Goal: Information Seeking & Learning: Learn about a topic

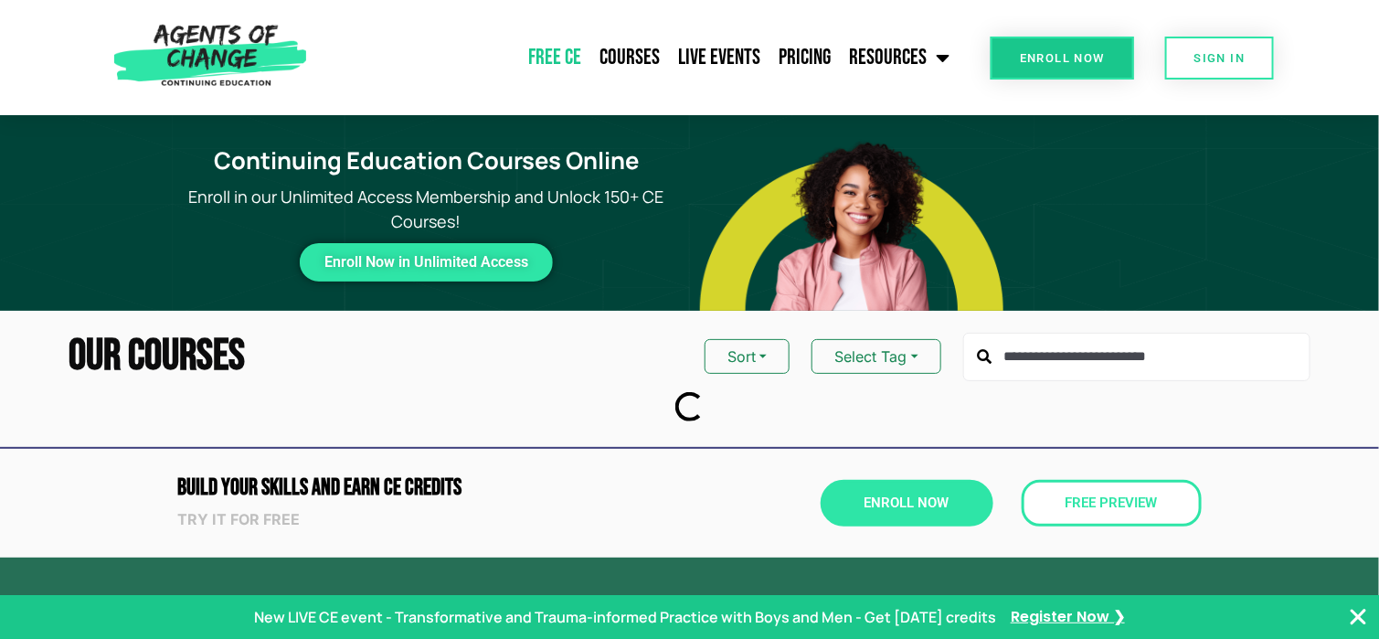
click at [558, 54] on link "Free CE" at bounding box center [554, 58] width 71 height 46
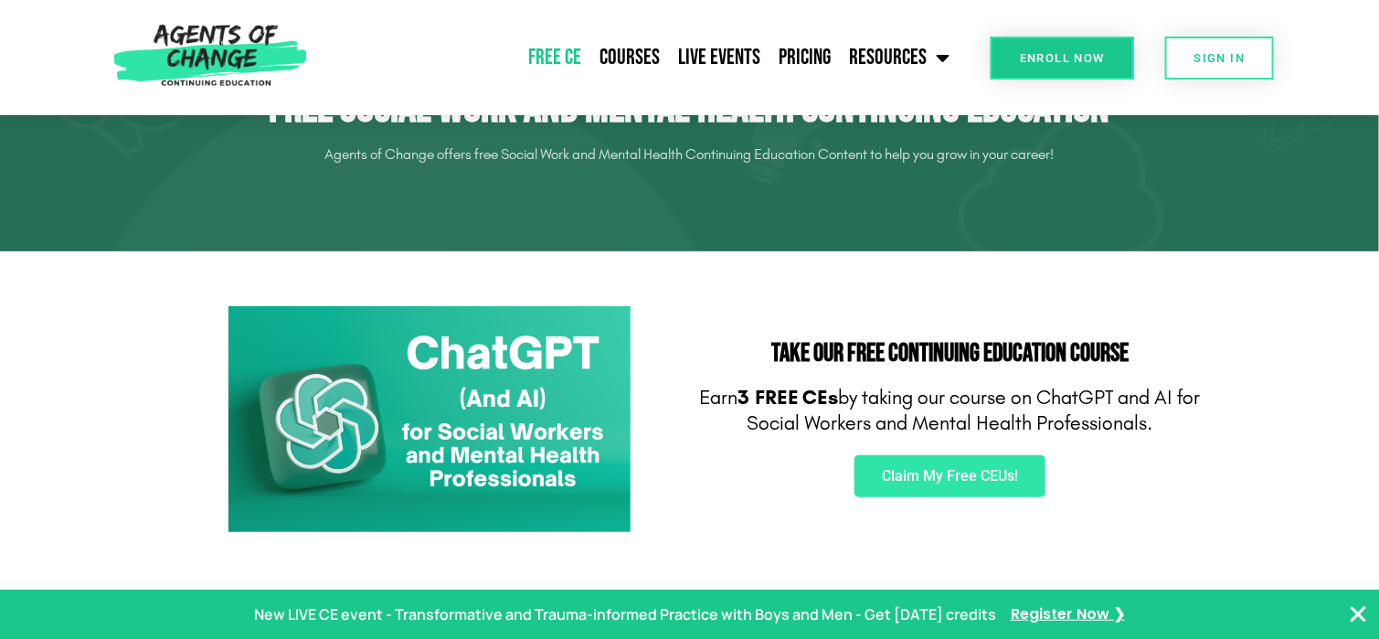
scroll to position [91, 0]
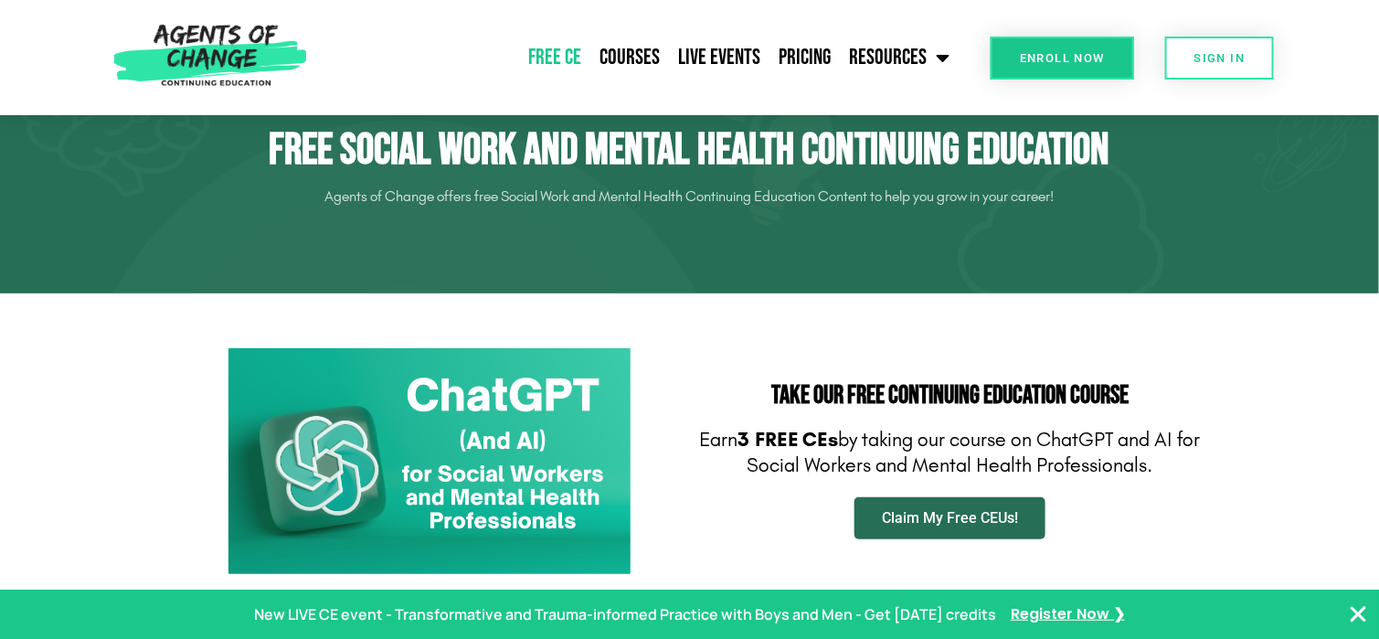
click at [924, 511] on span "Claim My Free CEUs!" at bounding box center [950, 518] width 136 height 15
click at [1043, 48] on link "Enroll Now" at bounding box center [1061, 58] width 143 height 43
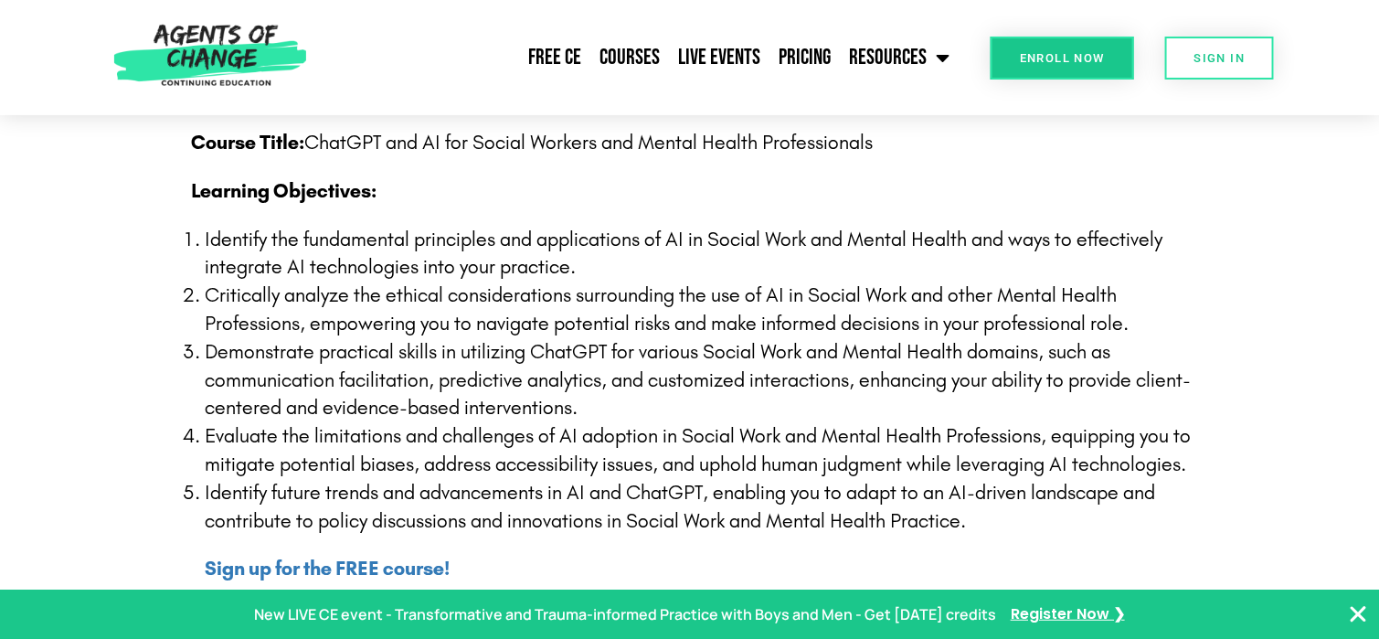
scroll to position [548, 0]
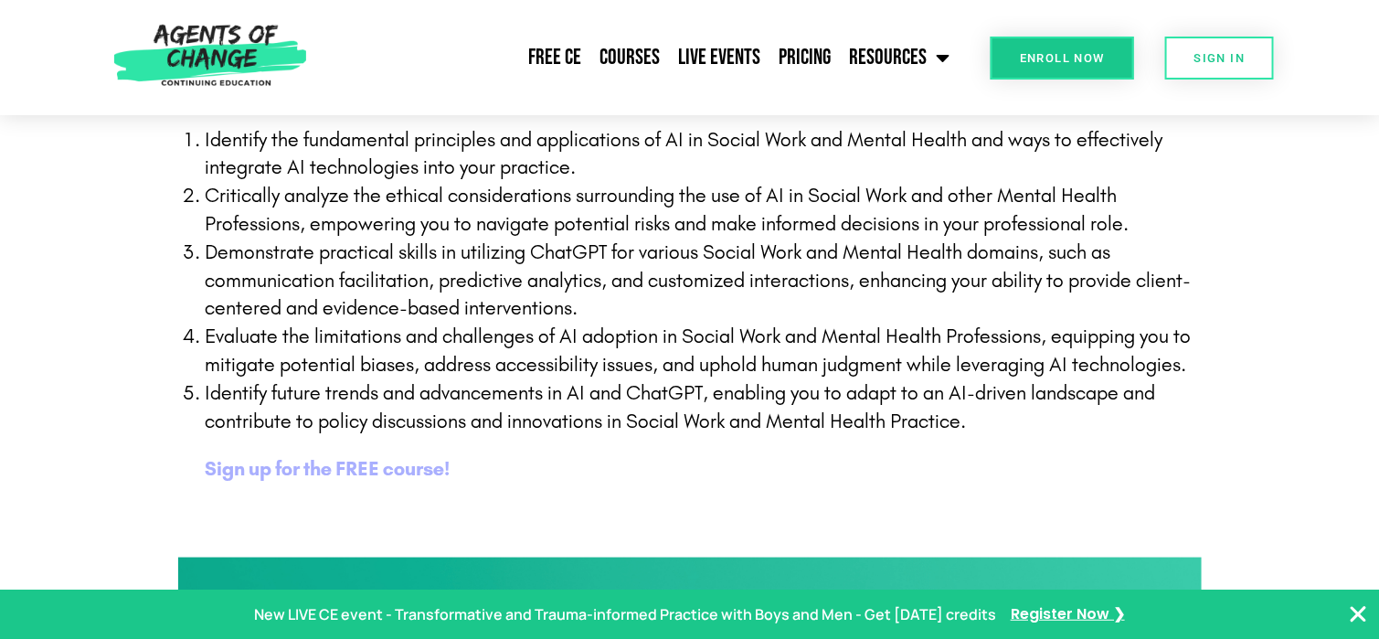
click at [370, 465] on b "Sign up for the FREE course!" at bounding box center [328, 469] width 245 height 24
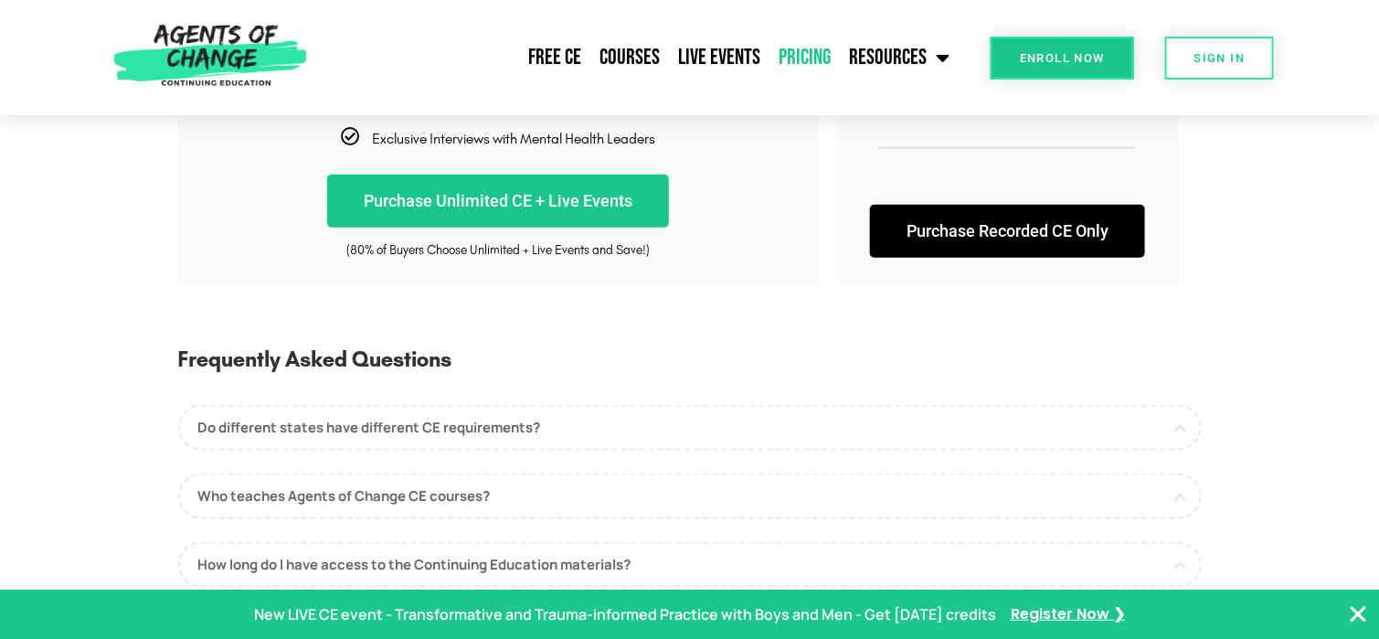
scroll to position [731, 0]
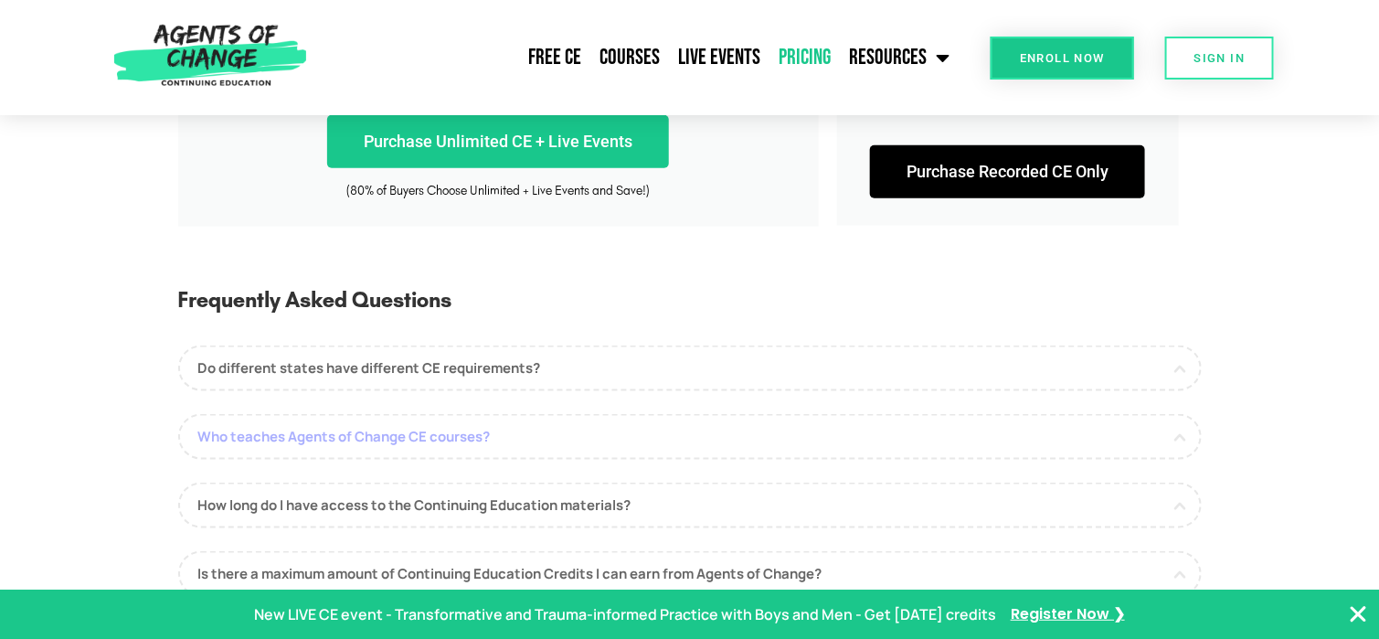
click at [446, 432] on link "Who teaches Agents of Change CE courses?" at bounding box center [689, 437] width 1023 height 46
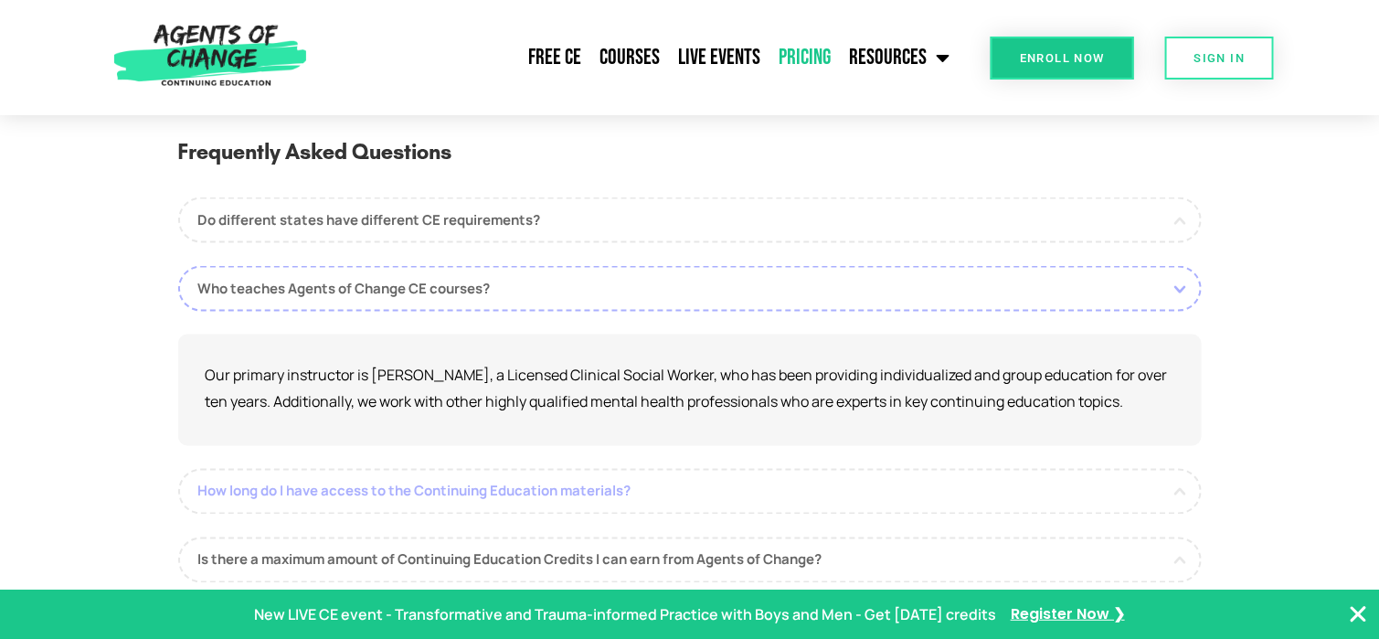
scroll to position [914, 0]
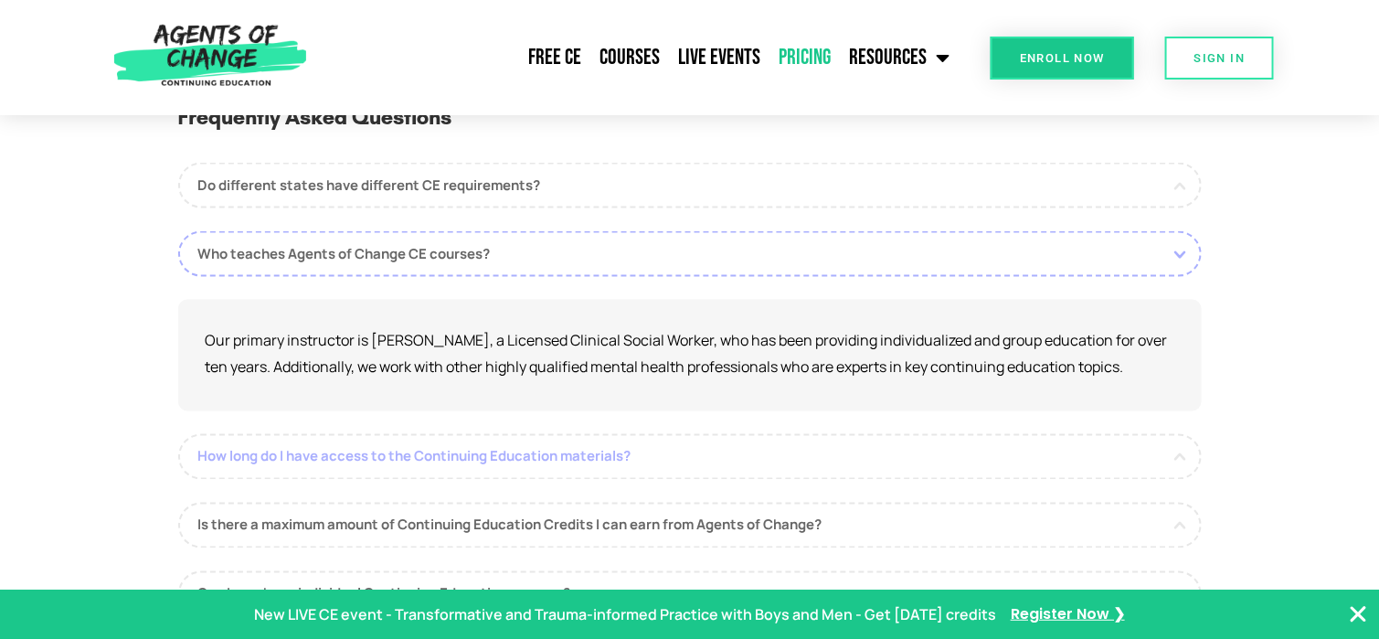
click at [499, 453] on link "How long do I have access to the Continuing Education materials?" at bounding box center [689, 457] width 1023 height 46
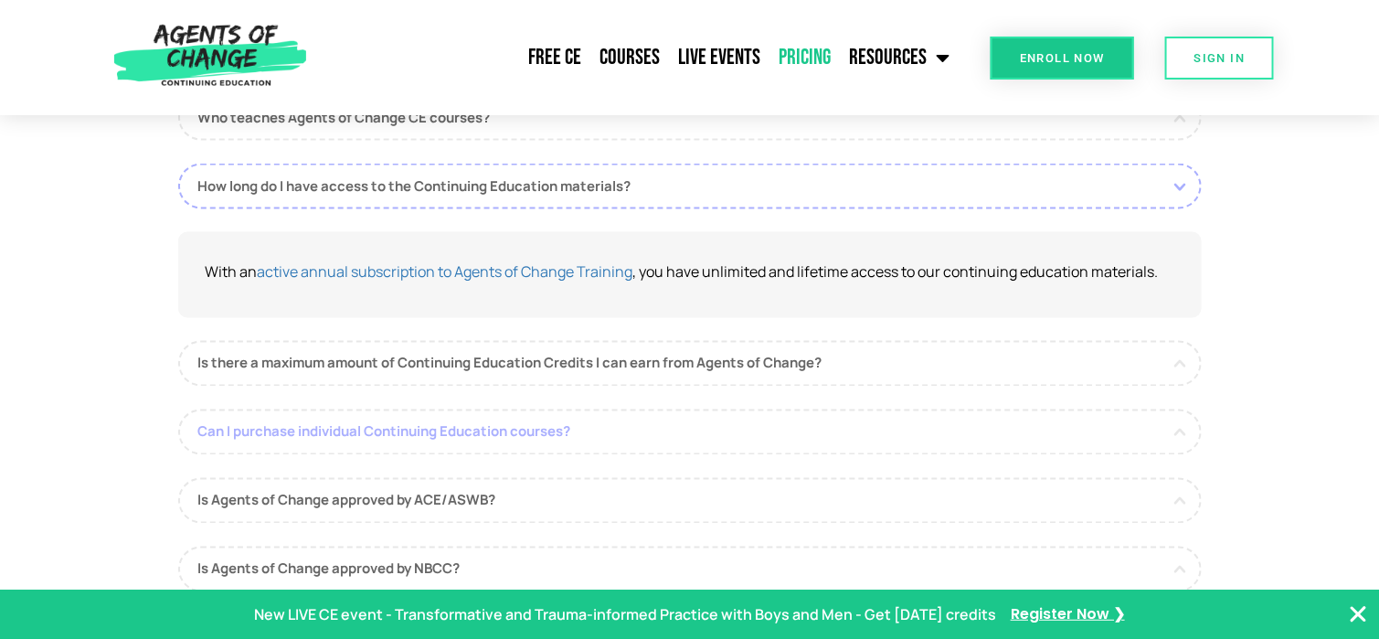
scroll to position [1096, 0]
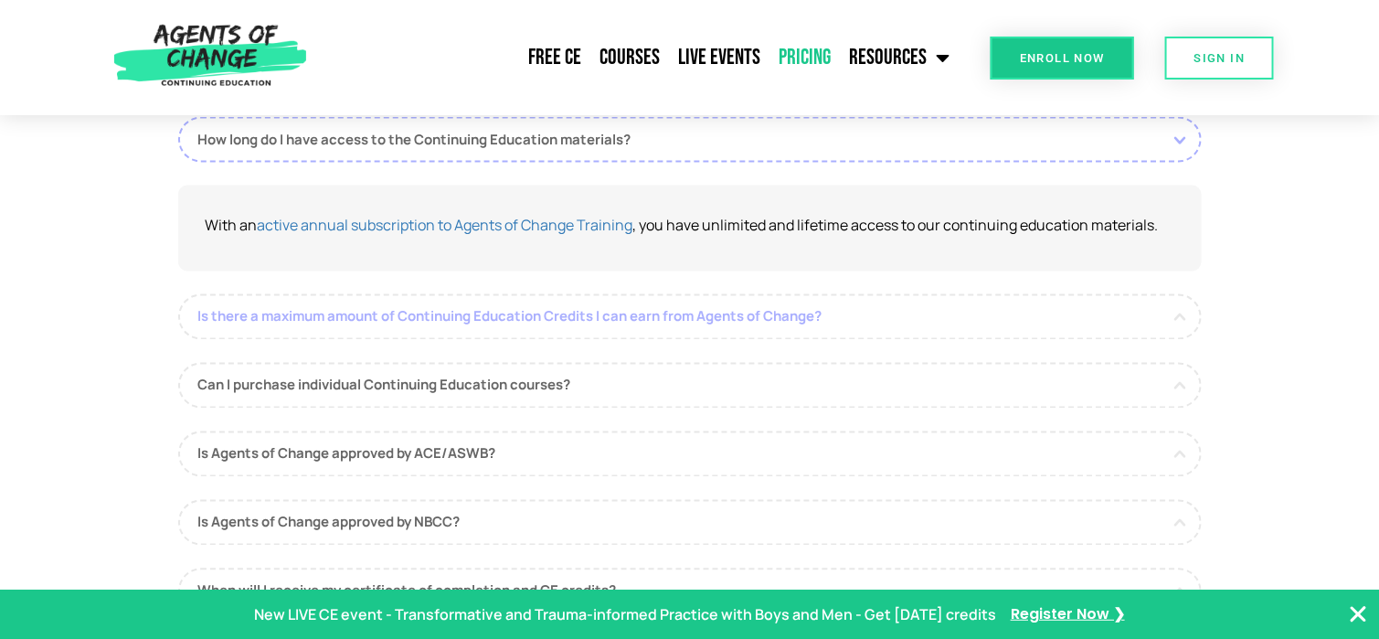
click at [383, 312] on link "Is there a maximum amount of Continuing Education Credits I can earn from Agent…" at bounding box center [689, 317] width 1023 height 46
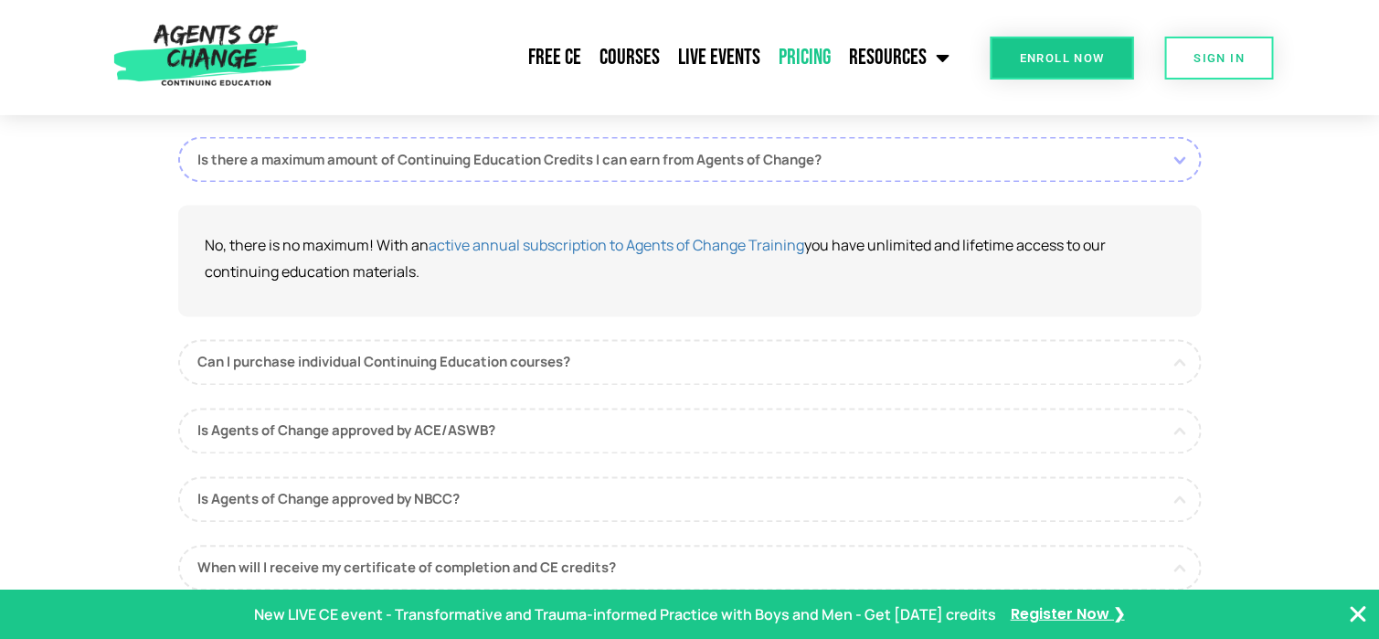
scroll to position [1188, 0]
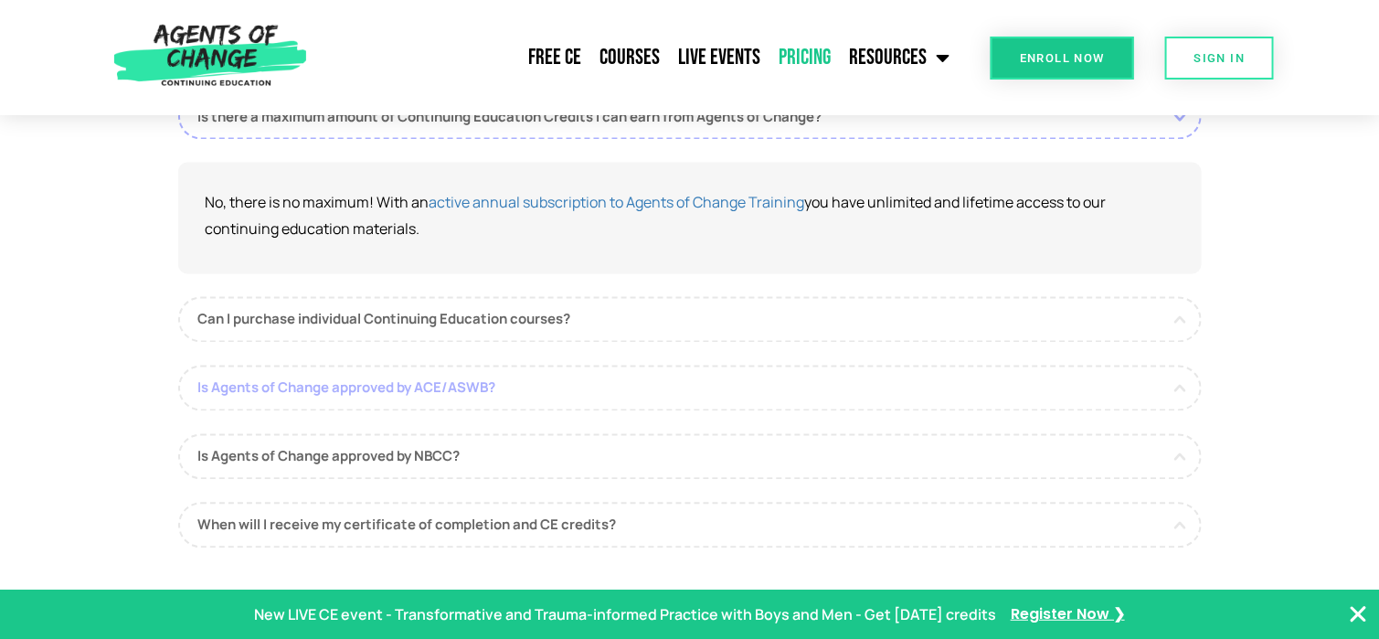
click at [359, 380] on link "Is Agents of Change approved by ACE/ASWB?" at bounding box center [689, 388] width 1023 height 46
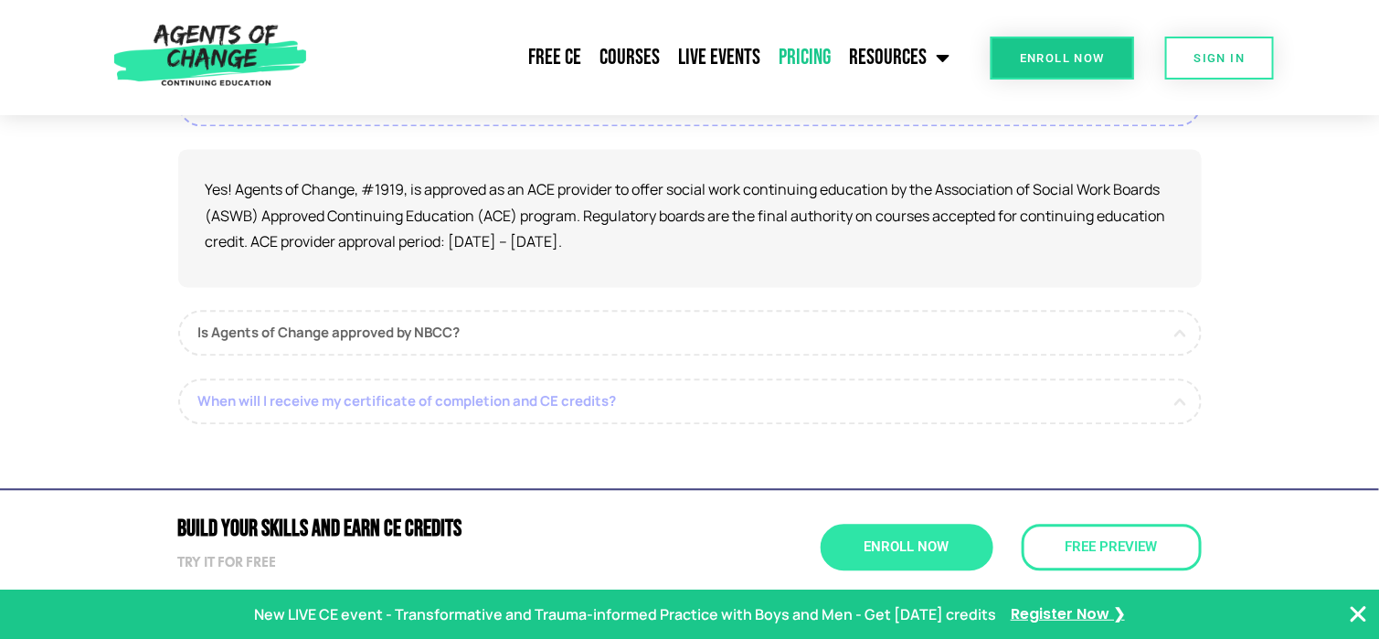
scroll to position [1370, 0]
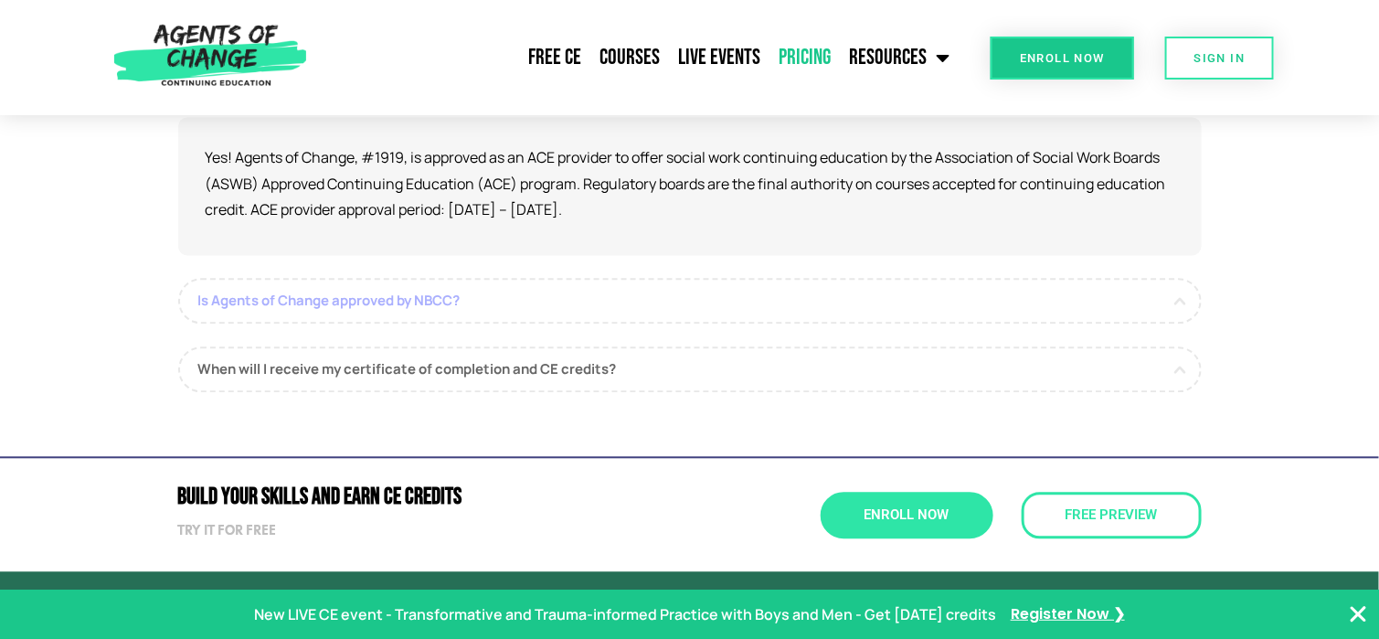
click at [371, 290] on link "Is Agents of Change approved by NBCC?" at bounding box center [689, 301] width 1023 height 46
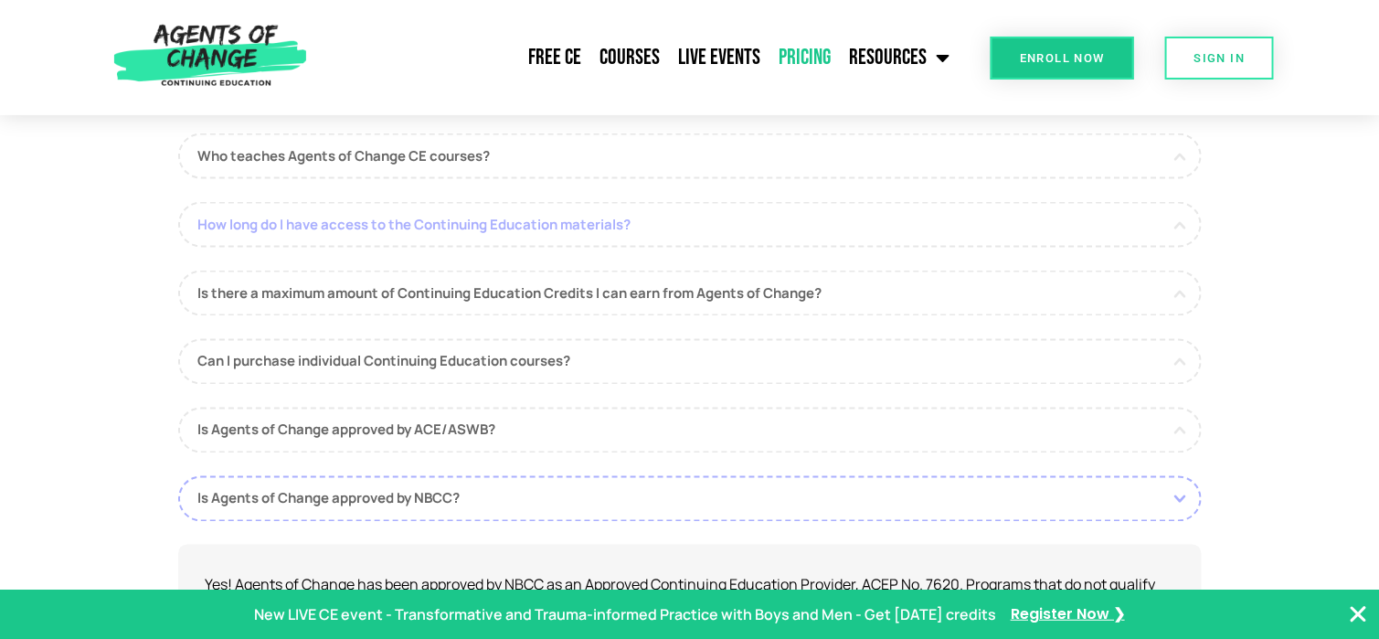
scroll to position [1005, 0]
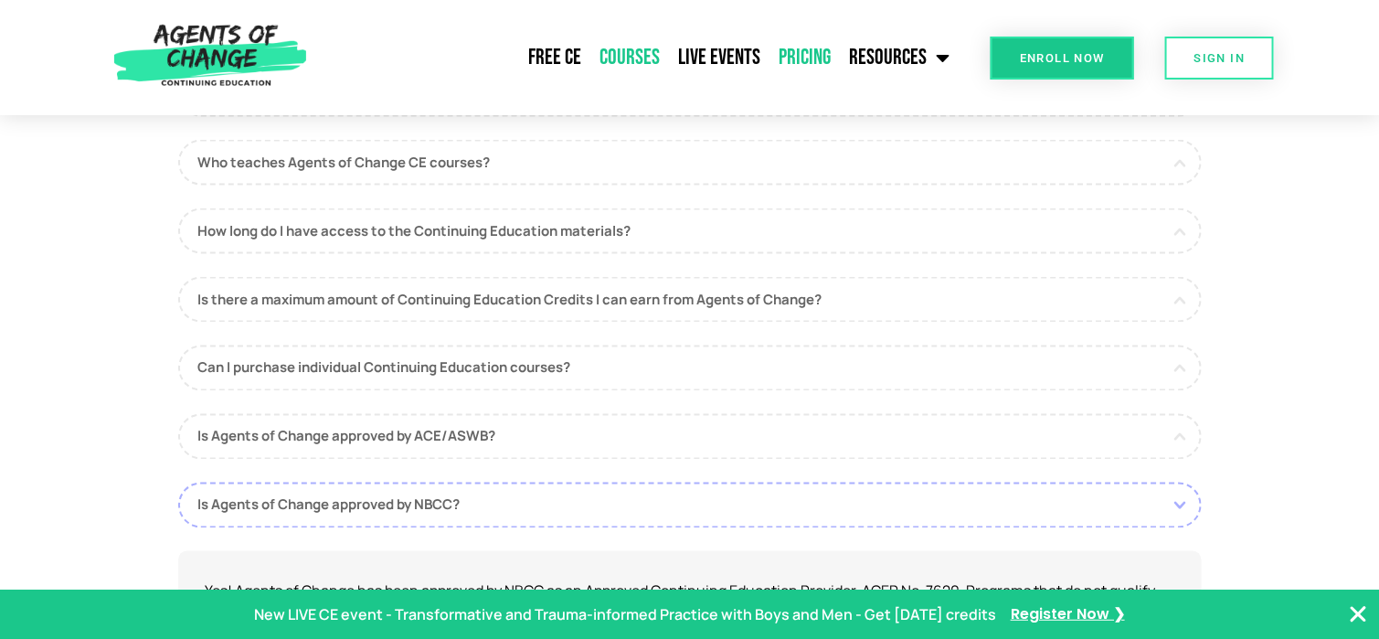
click at [634, 53] on link "Courses" at bounding box center [629, 58] width 79 height 46
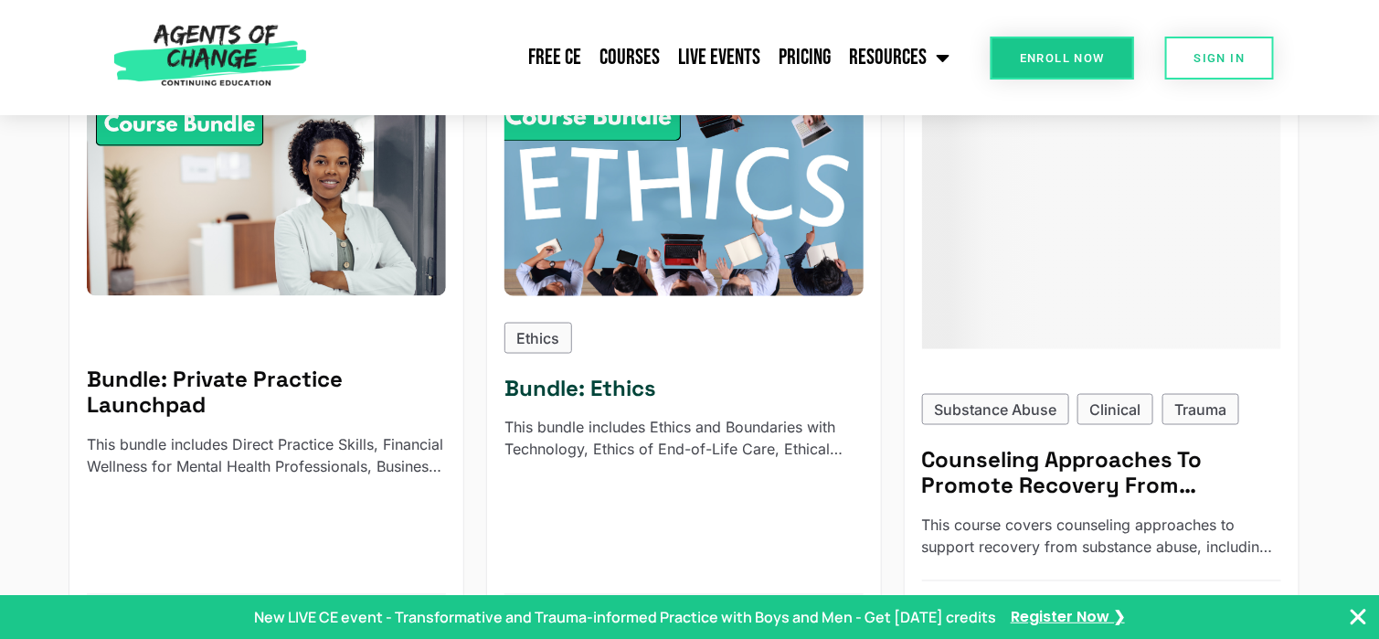
scroll to position [822, 0]
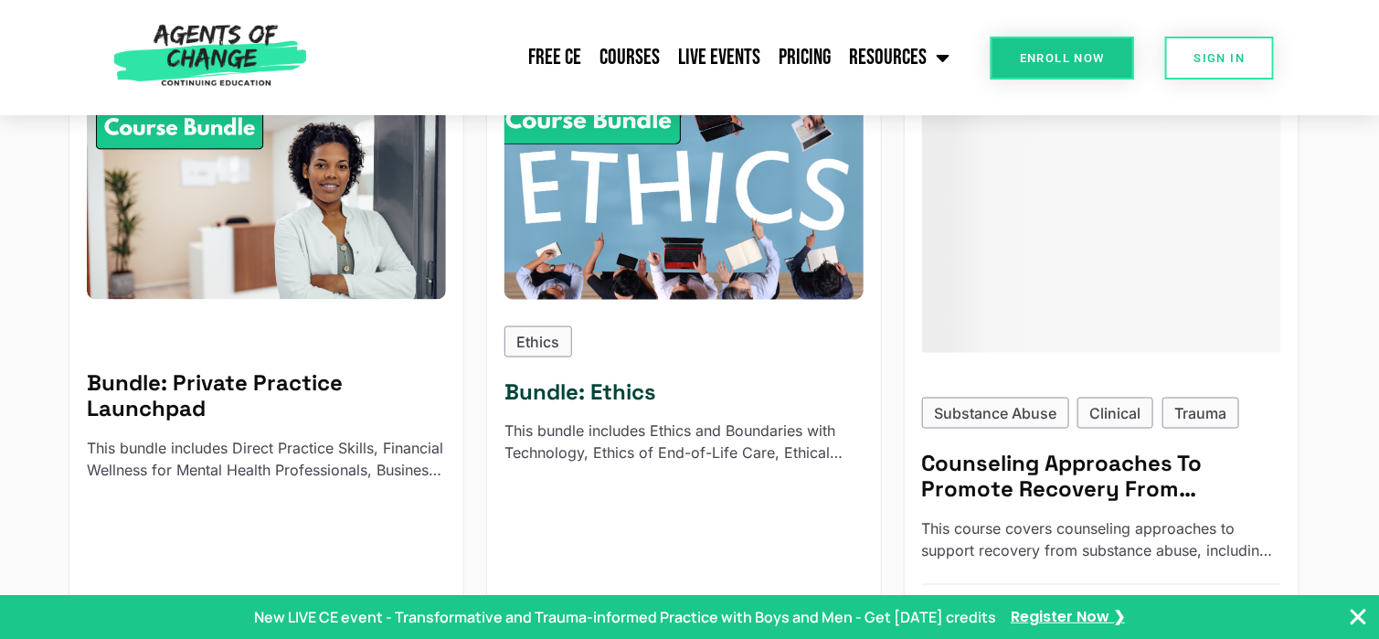
click at [672, 229] on img at bounding box center [683, 200] width 395 height 218
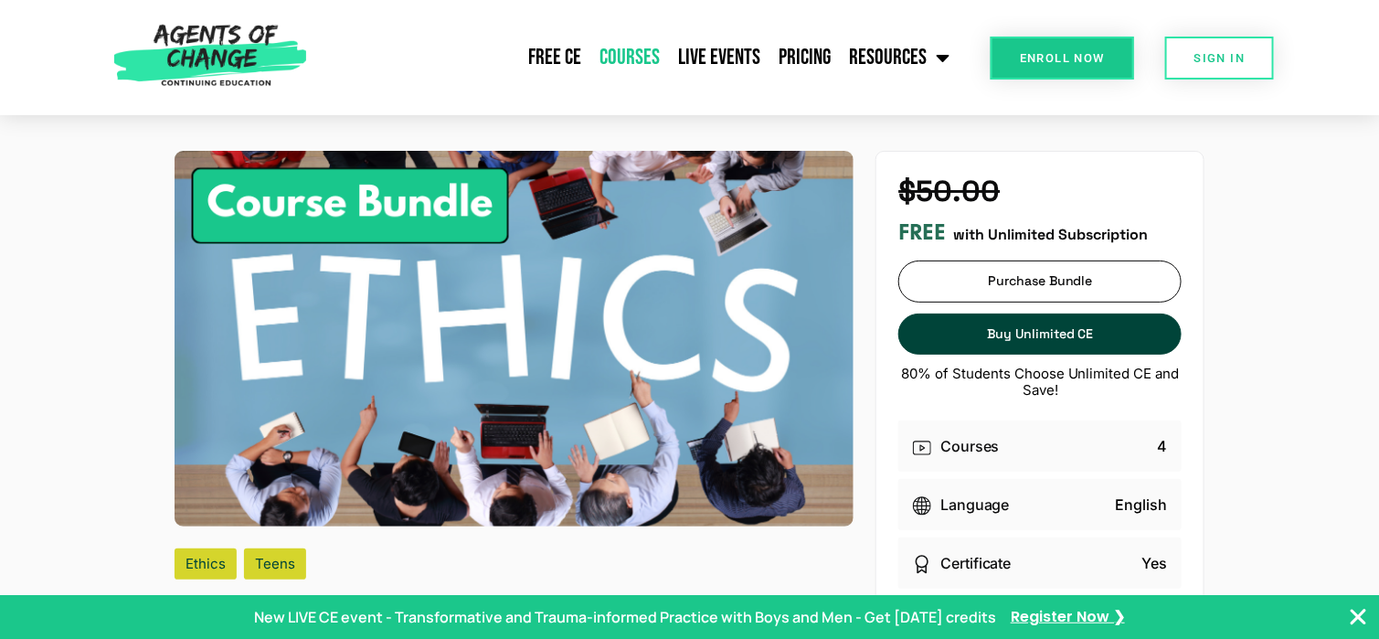
click at [632, 48] on link "Courses" at bounding box center [629, 58] width 79 height 46
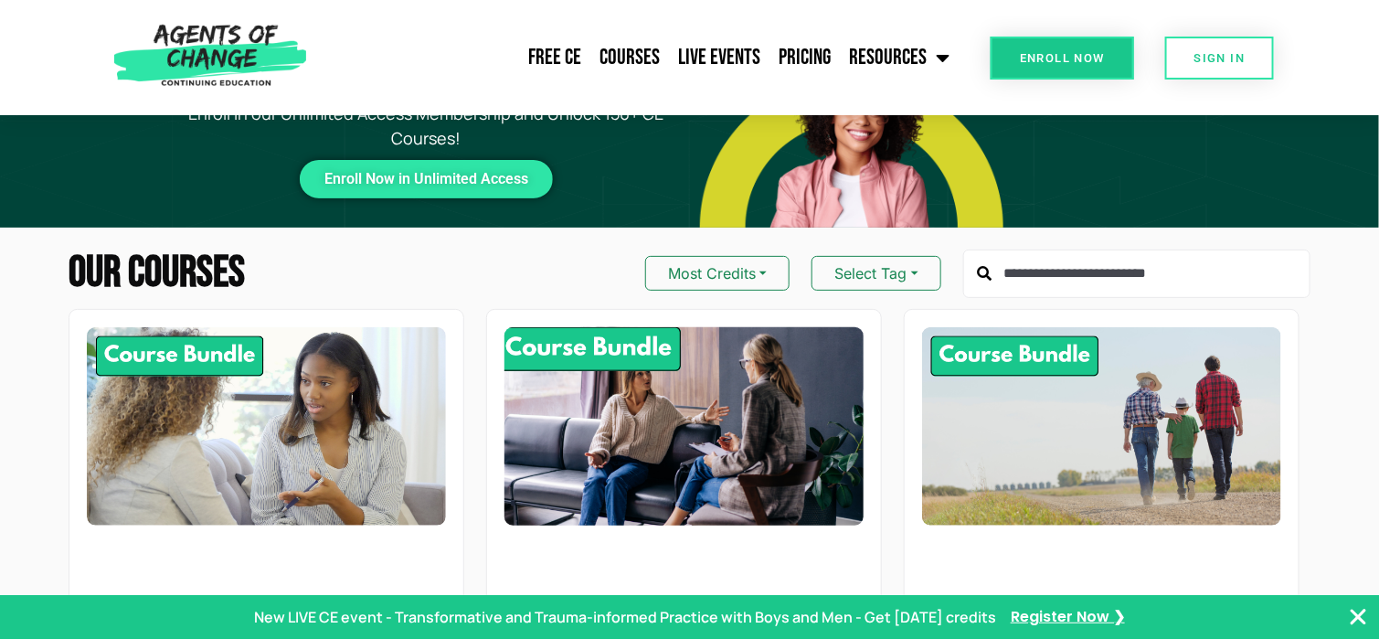
scroll to position [183, 0]
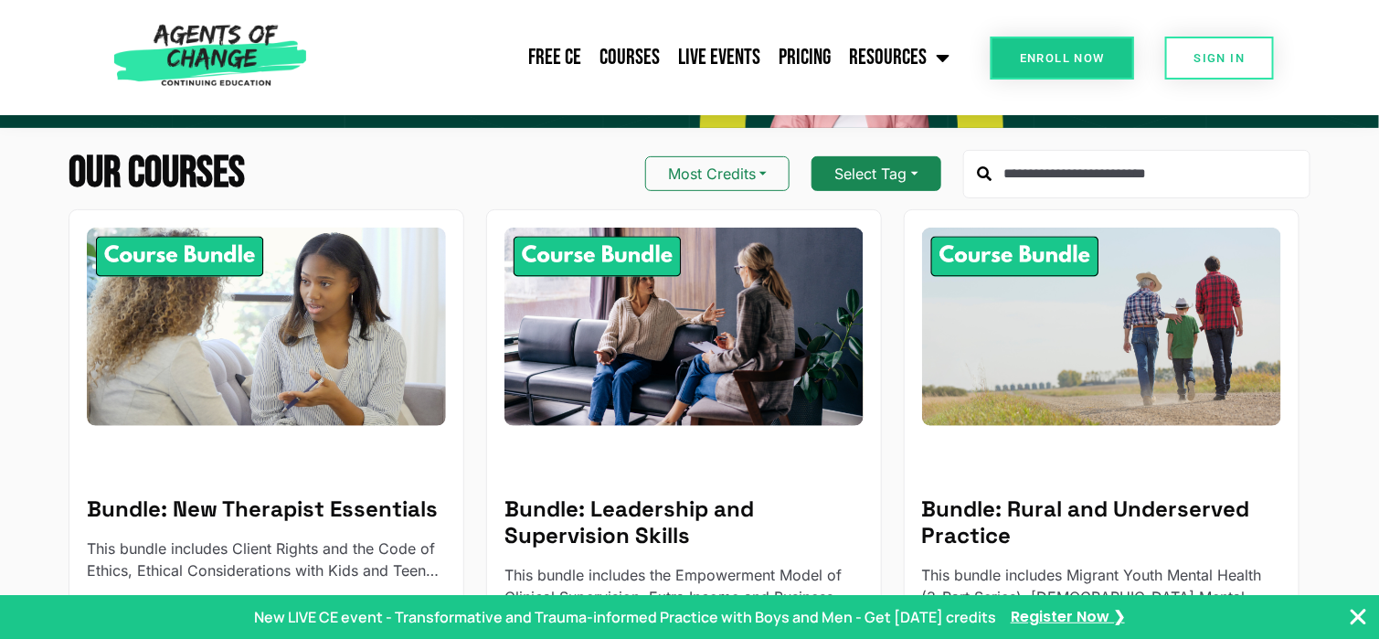
click at [885, 168] on button "Select Tag" at bounding box center [875, 173] width 129 height 35
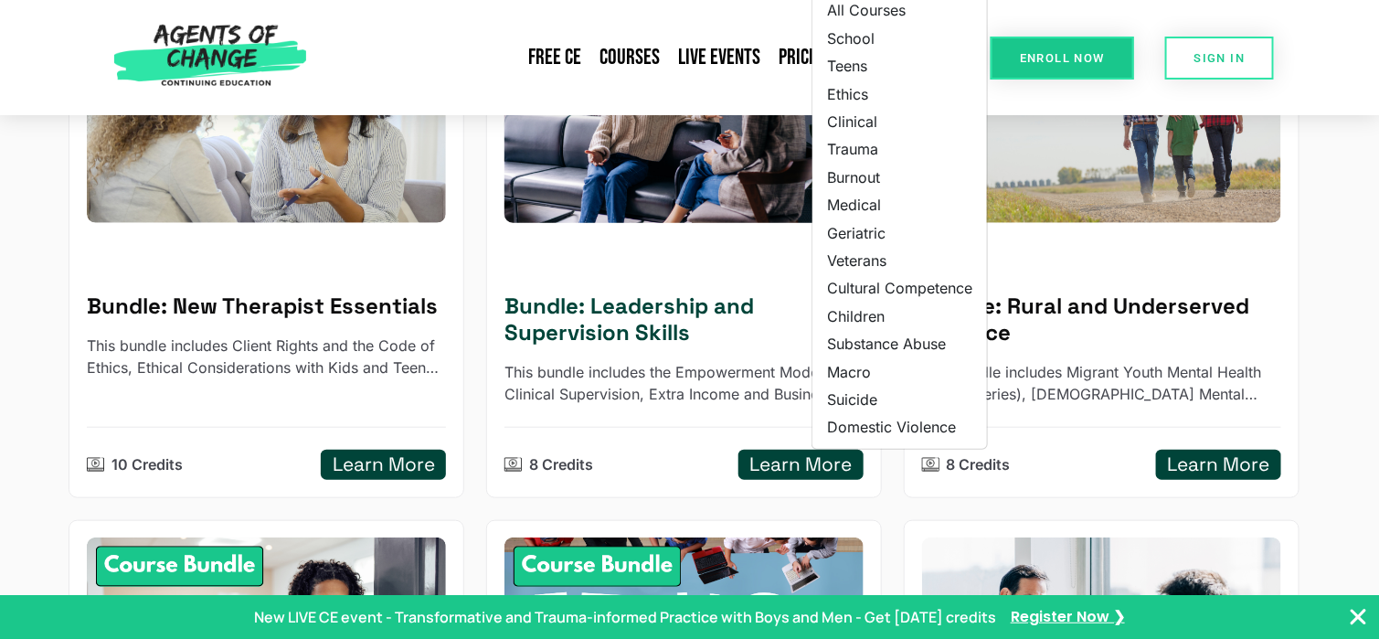
scroll to position [274, 0]
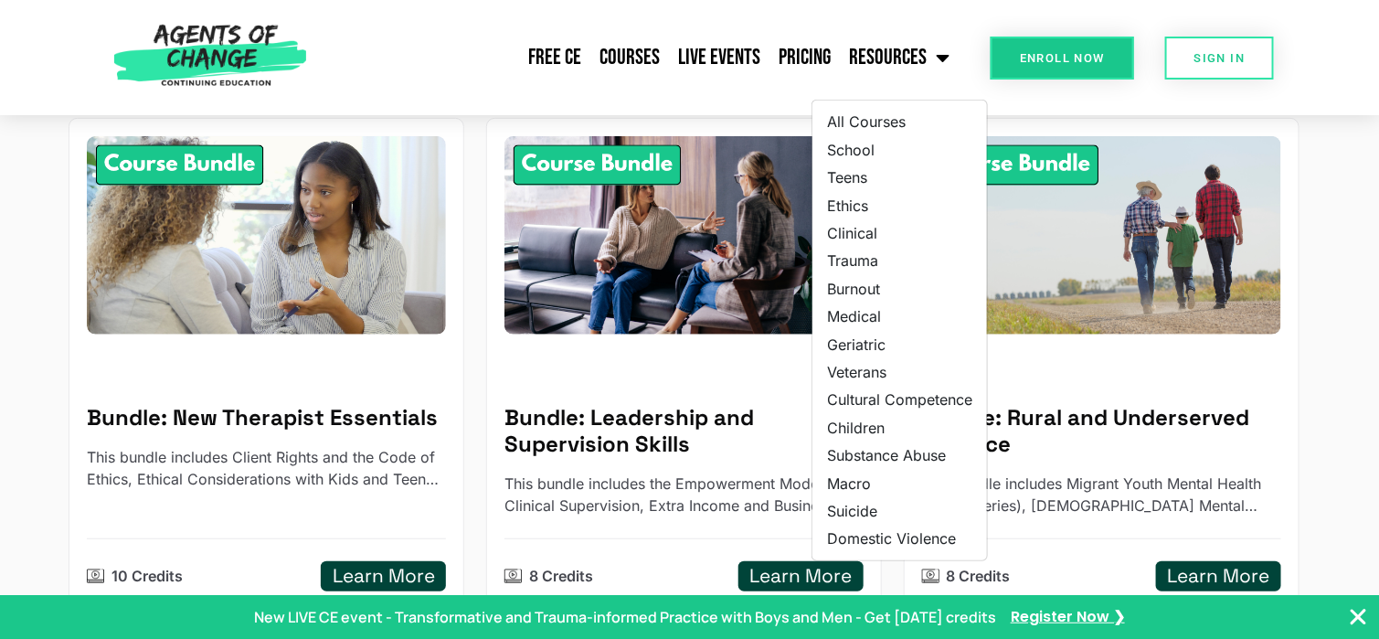
click at [428, 82] on div "Free CE Courses Live Events Pricing Resources Blog State Requirements: Social W…" at bounding box center [636, 57] width 643 height 115
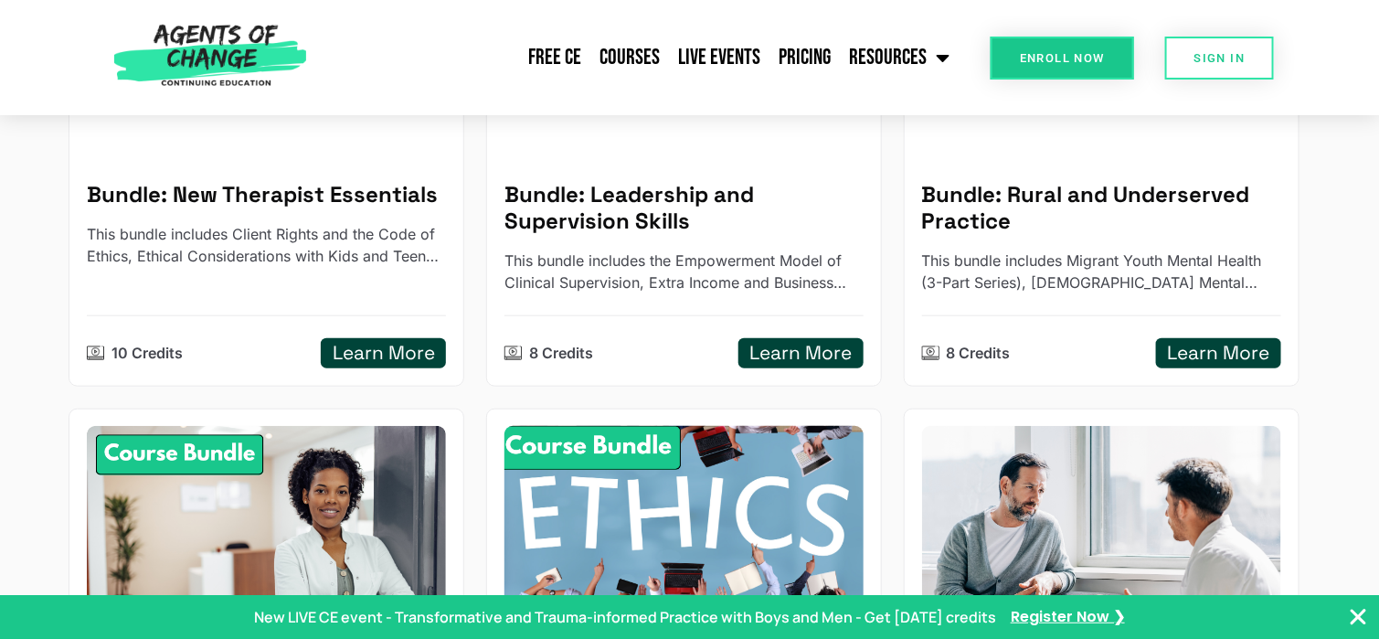
scroll to position [548, 0]
